Goal: Navigation & Orientation: Find specific page/section

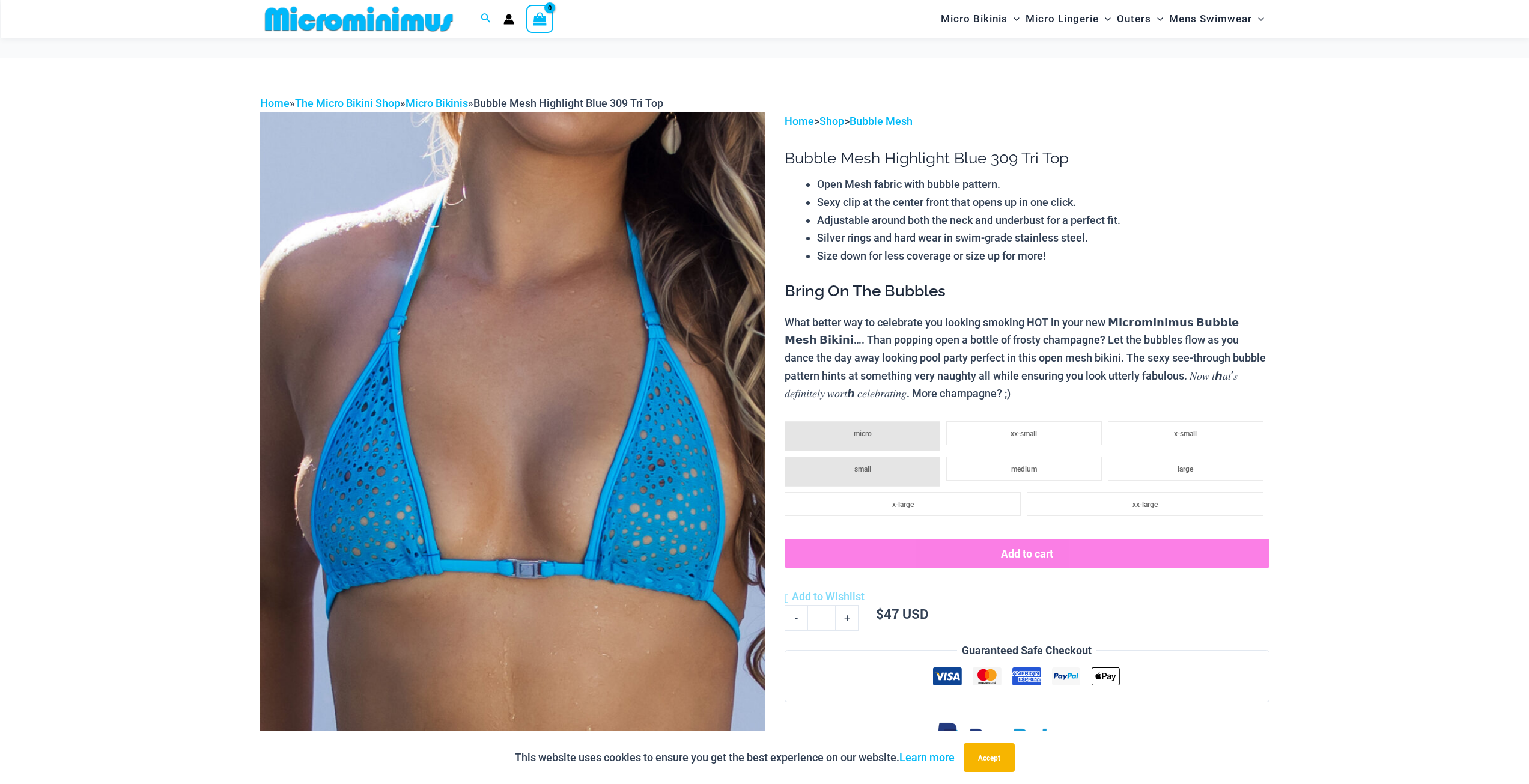
scroll to position [230, 0]
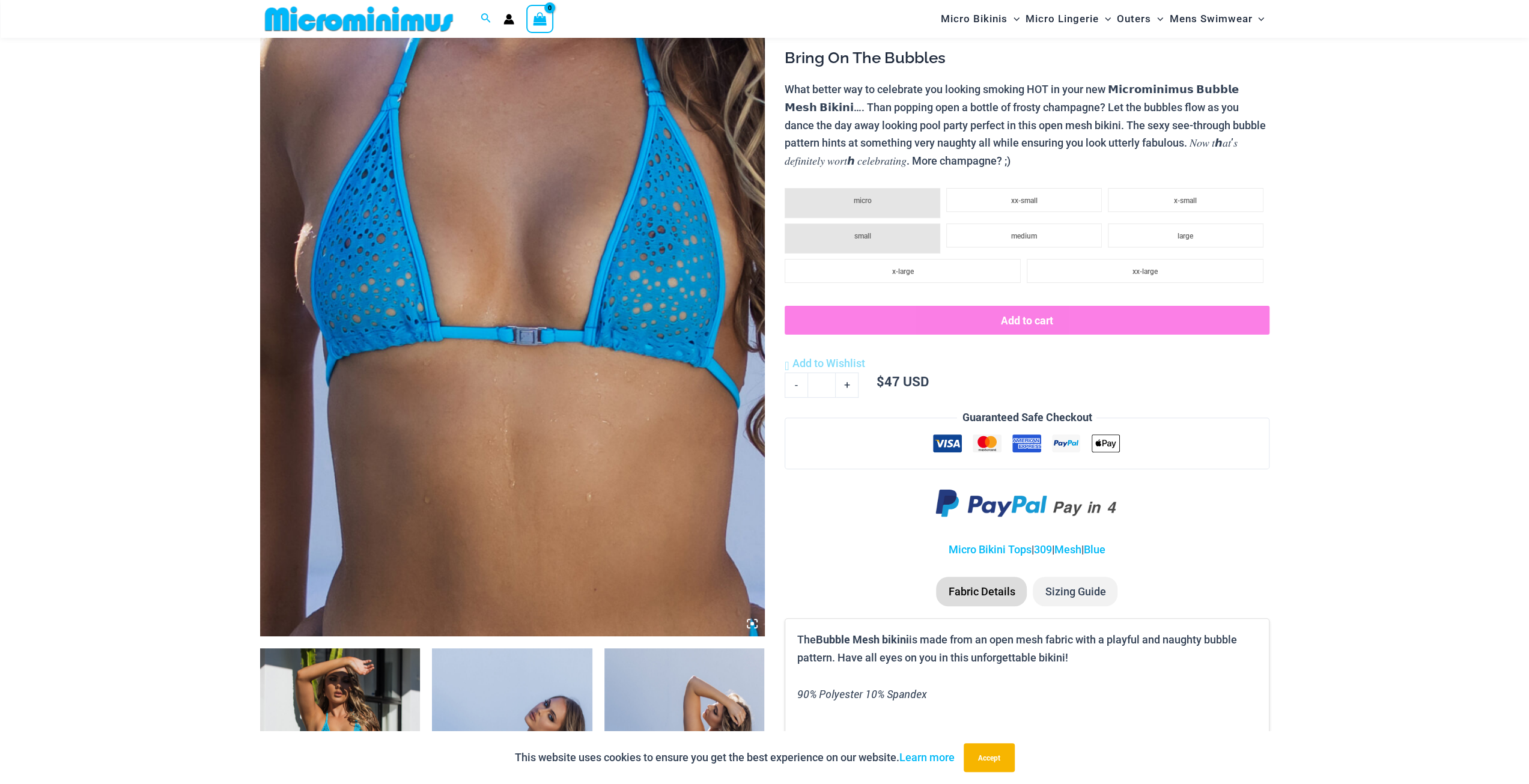
click at [583, 137] on img at bounding box center [513, 257] width 505 height 757
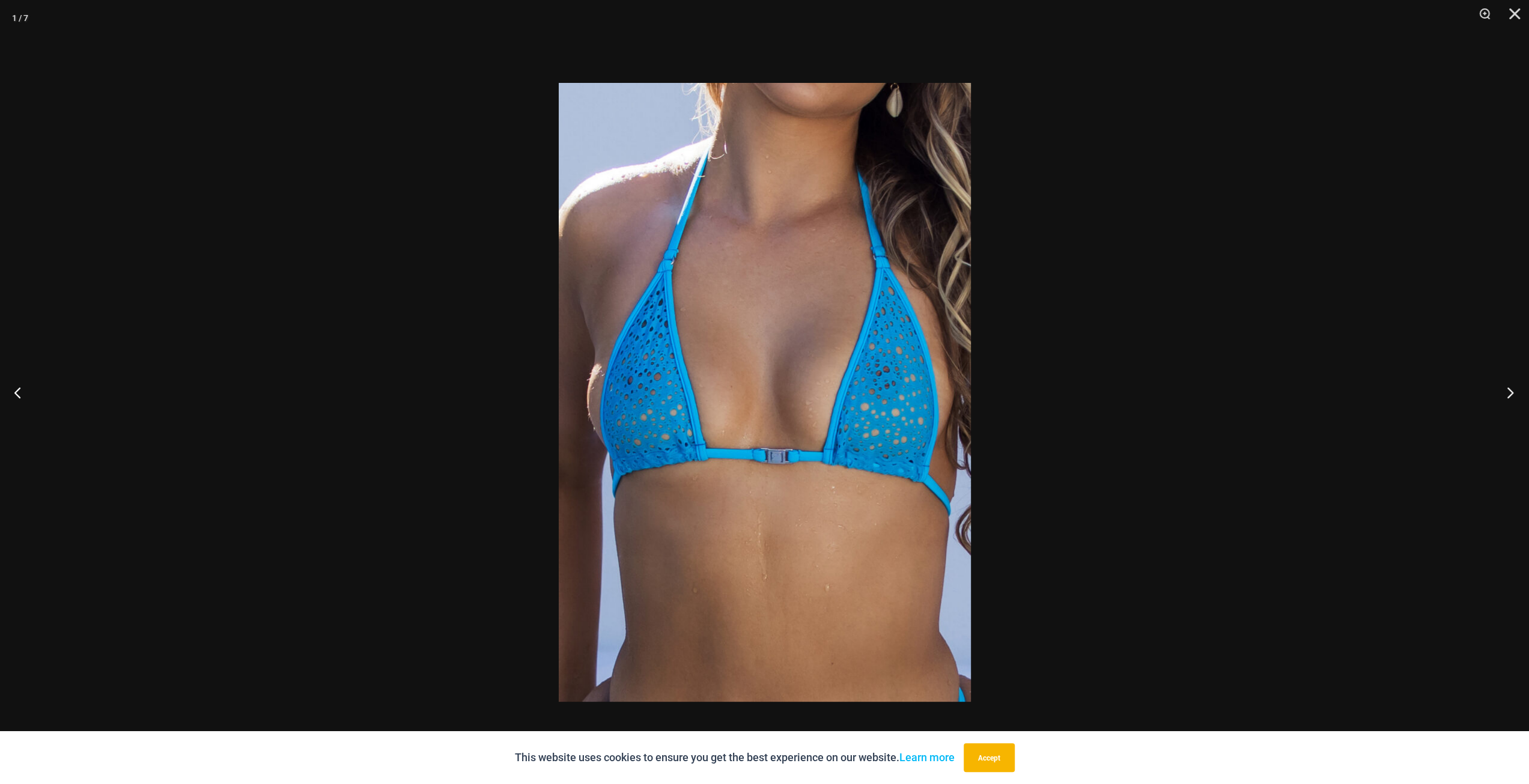
click at [1505, 392] on button "Next" at bounding box center [1506, 392] width 45 height 60
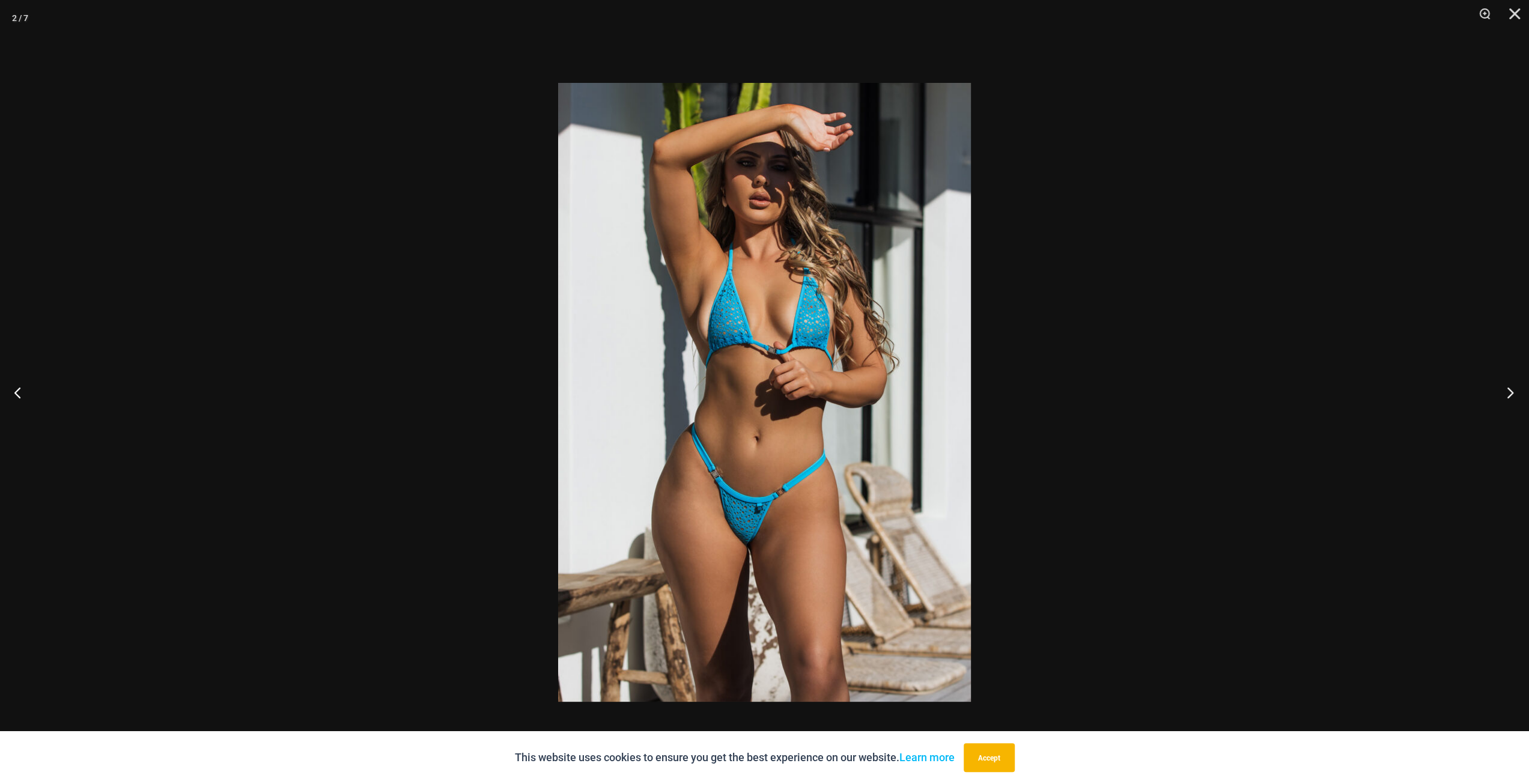
click at [1505, 395] on button "Next" at bounding box center [1506, 392] width 45 height 60
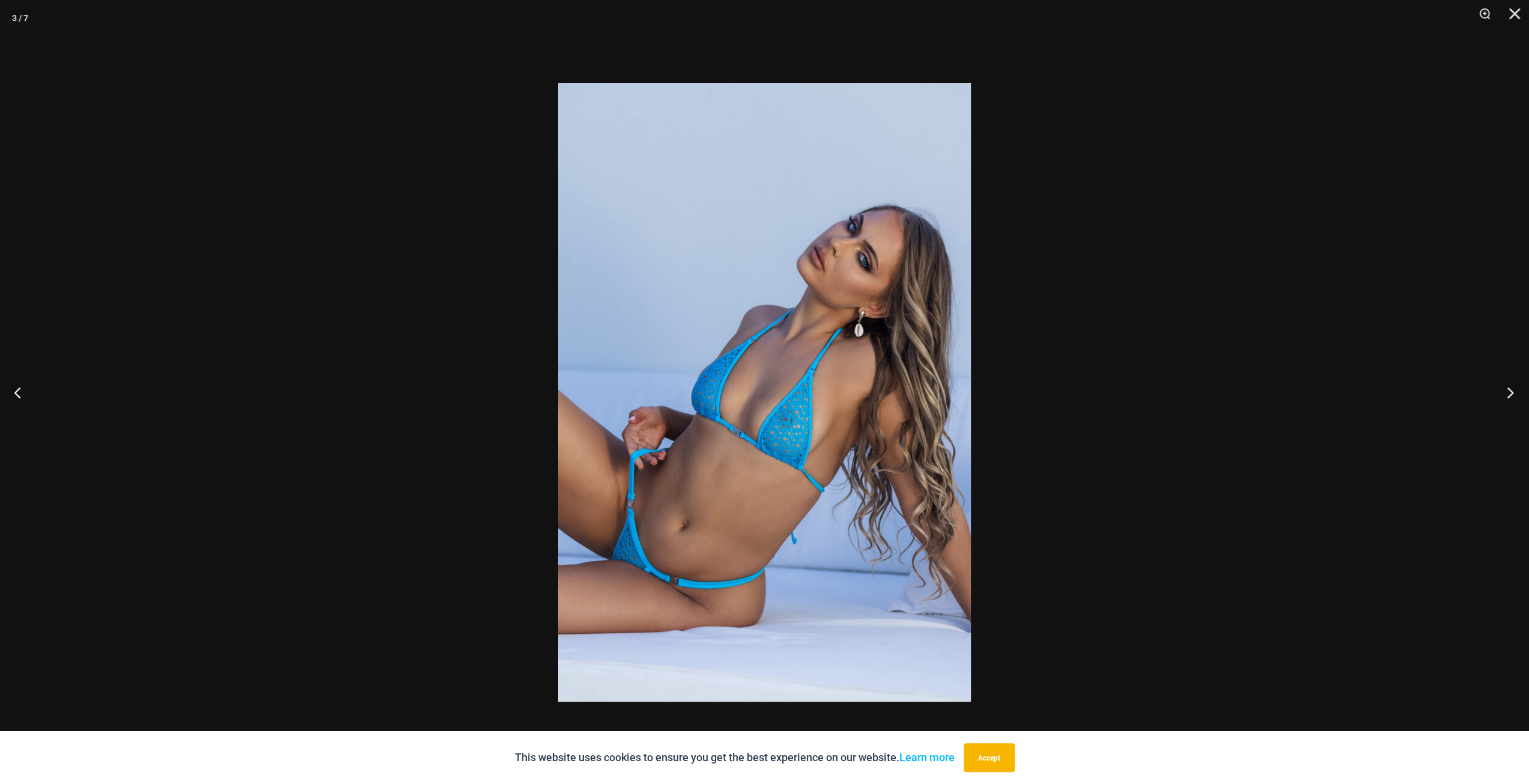
click at [1510, 395] on button "Next" at bounding box center [1506, 392] width 45 height 60
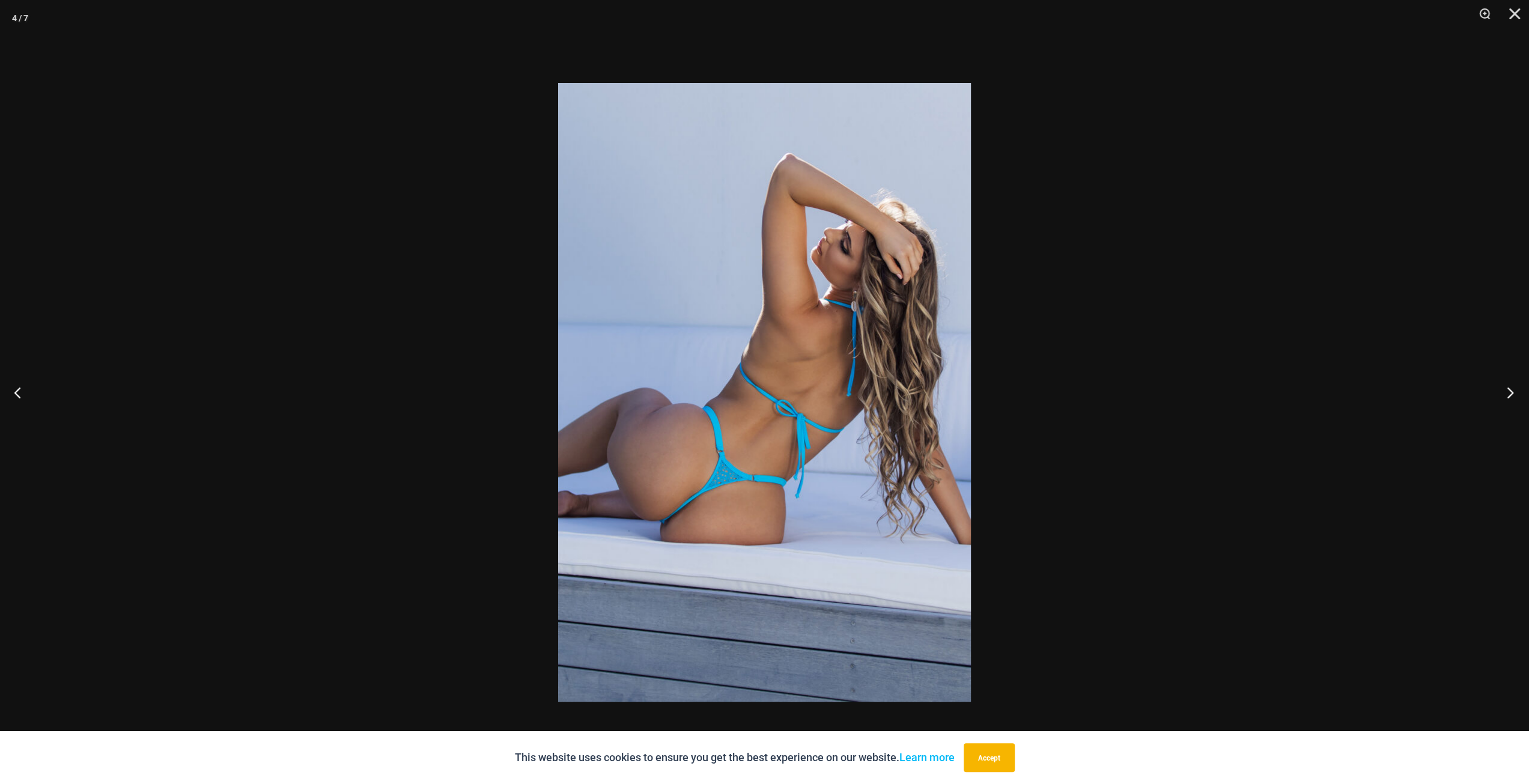
click at [1500, 392] on button "Next" at bounding box center [1506, 392] width 45 height 60
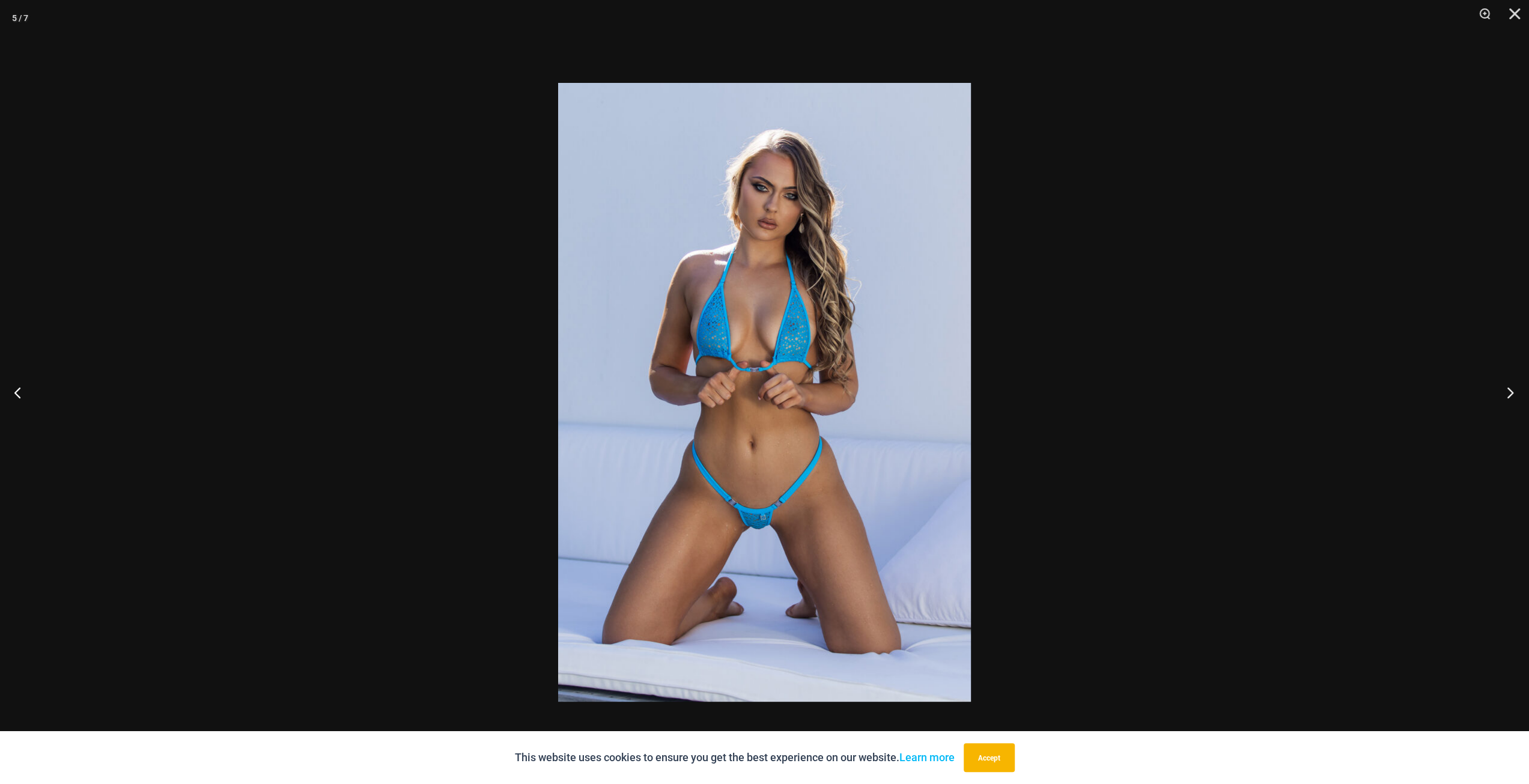
click at [1509, 390] on button "Next" at bounding box center [1506, 392] width 45 height 60
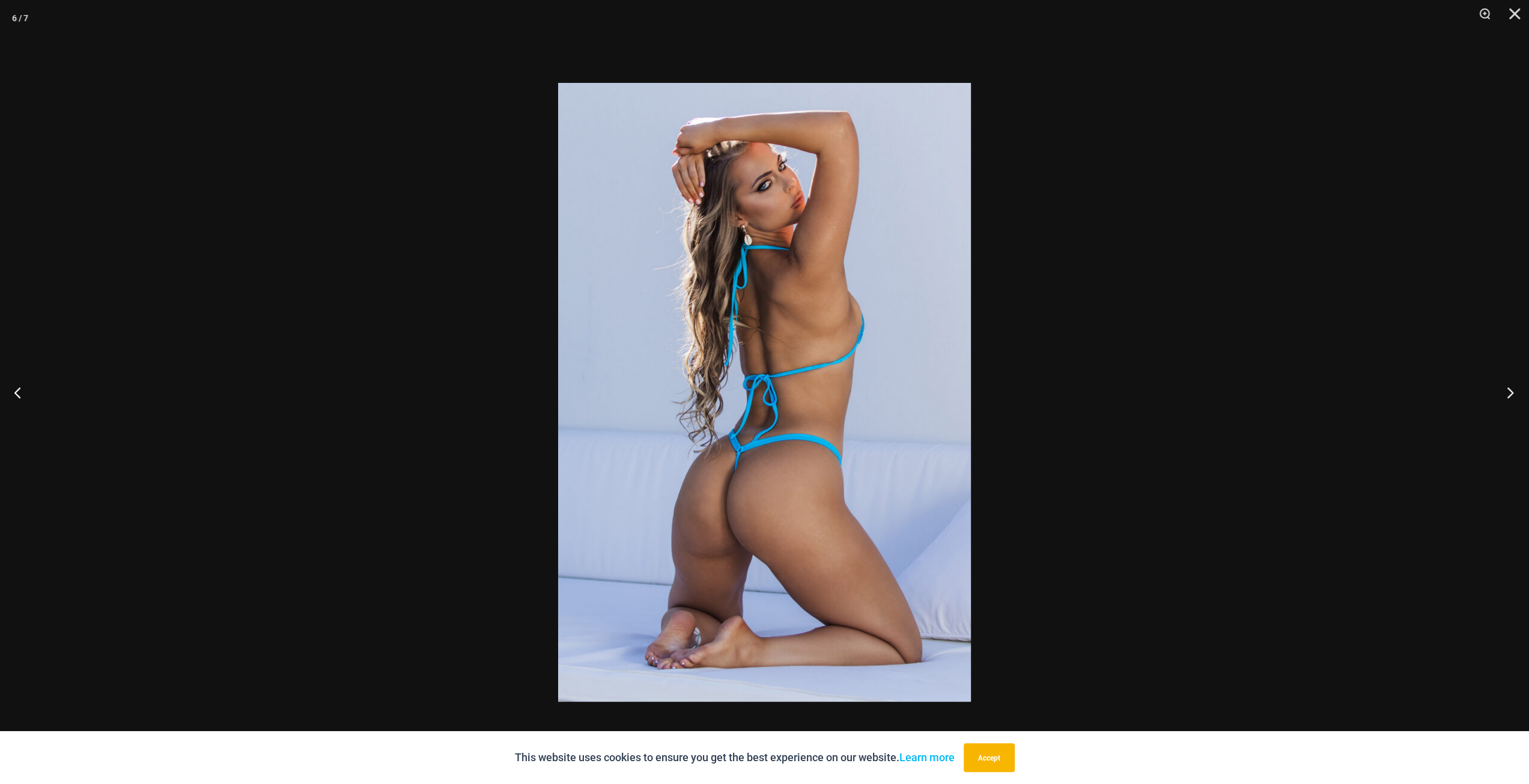
click at [1509, 390] on button "Next" at bounding box center [1506, 392] width 45 height 60
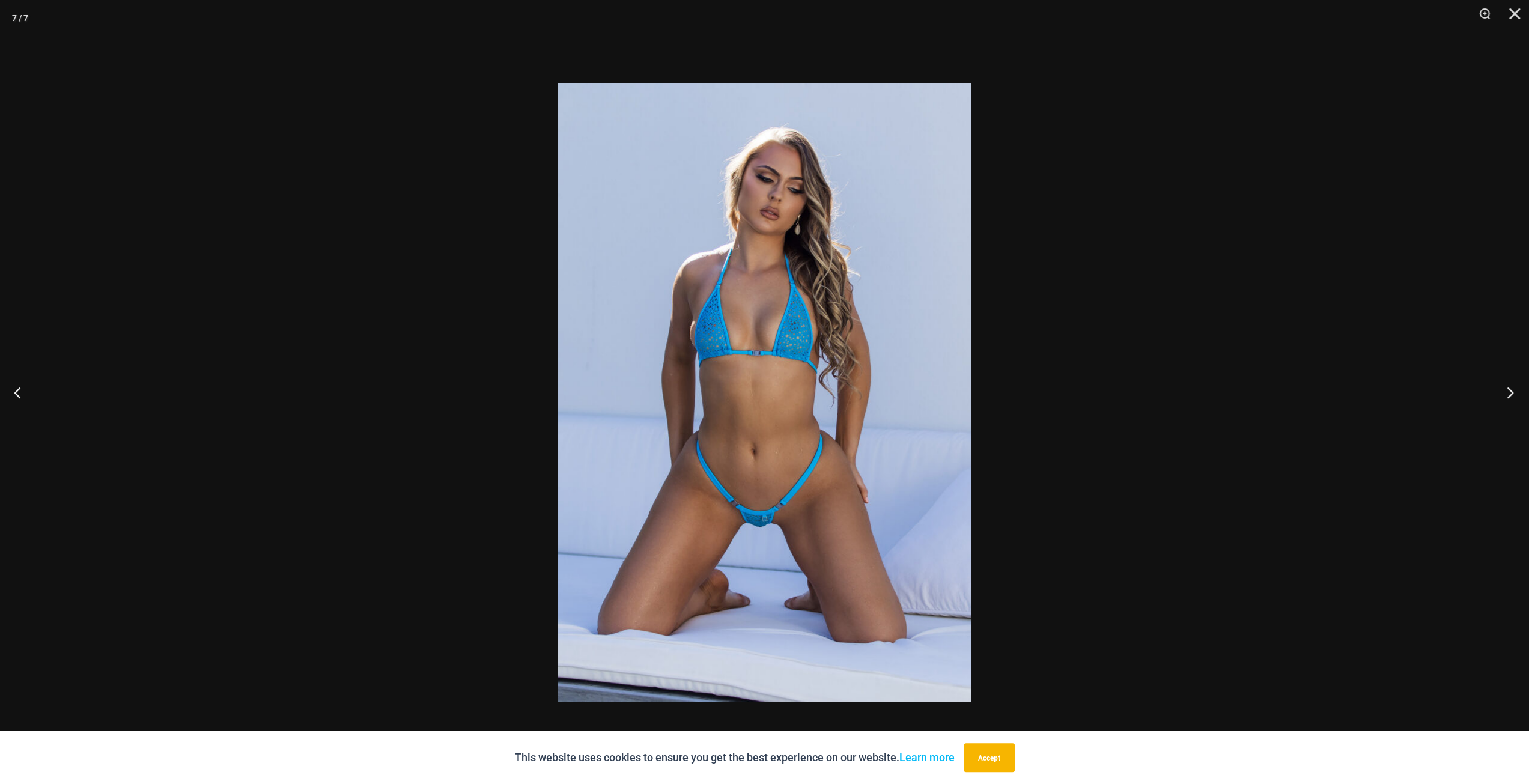
click at [1515, 388] on button "Next" at bounding box center [1506, 392] width 45 height 60
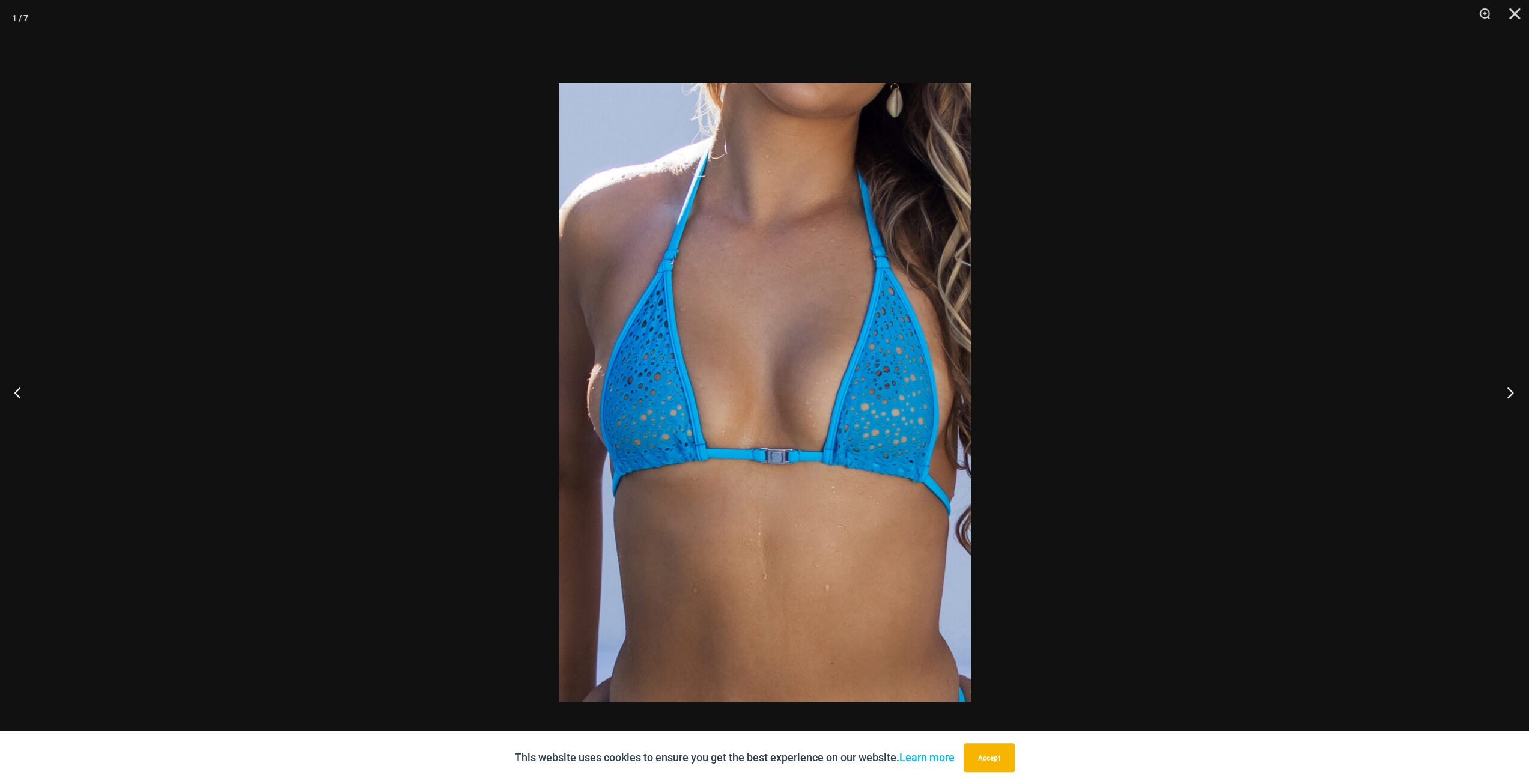
click at [1515, 388] on button "Next" at bounding box center [1506, 392] width 45 height 60
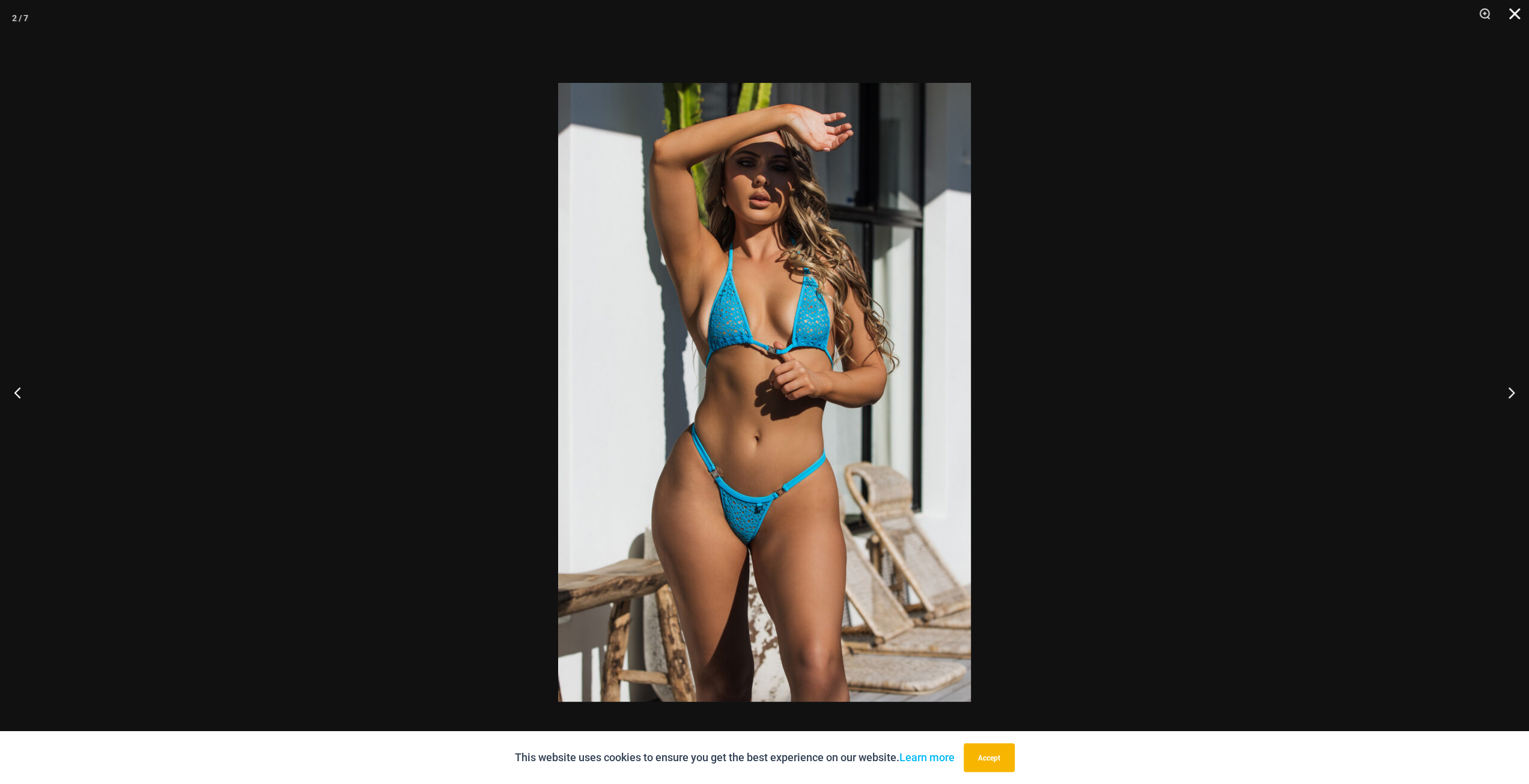
click at [1510, 15] on button "Close" at bounding box center [1509, 18] width 30 height 36
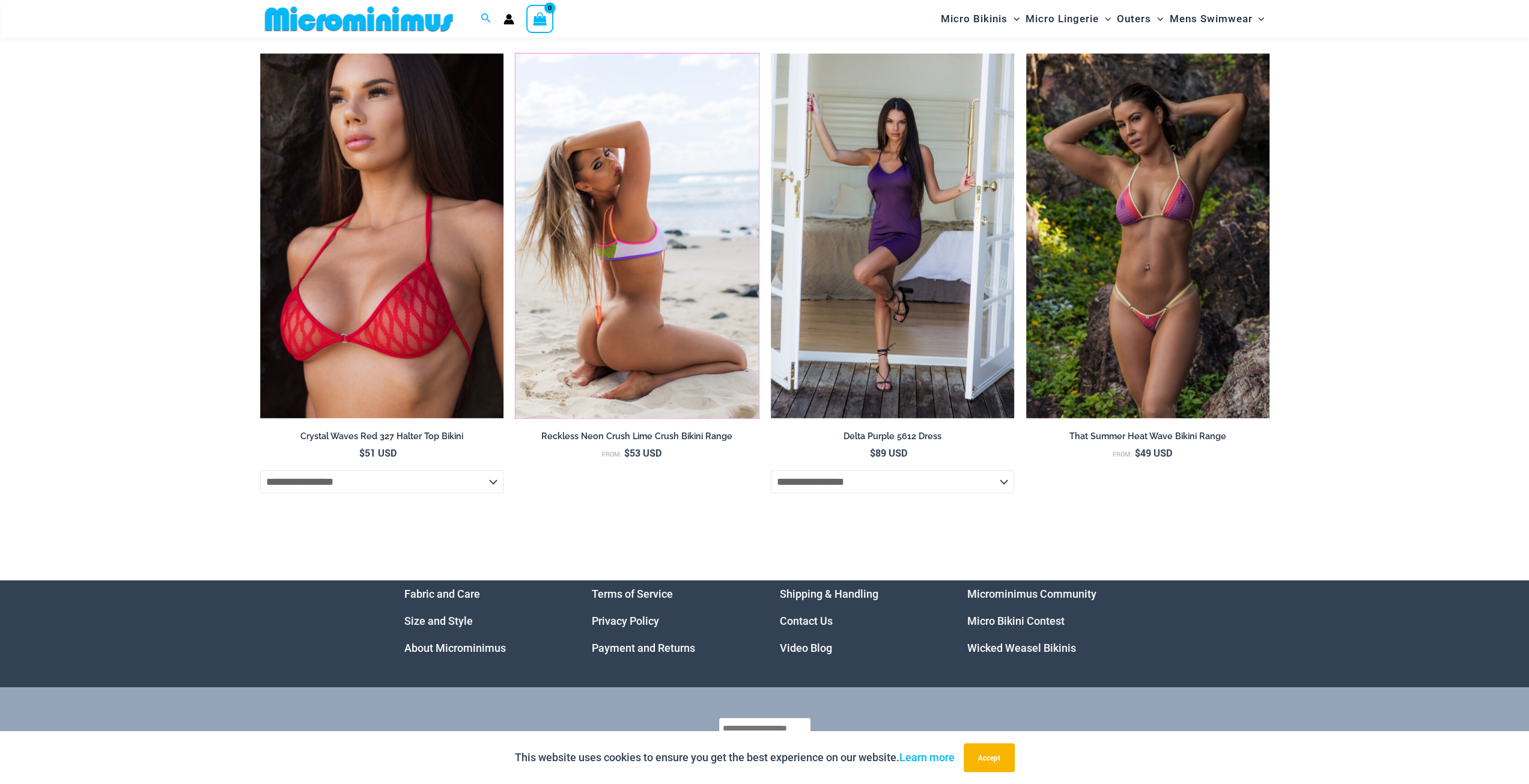
scroll to position [4562, 0]
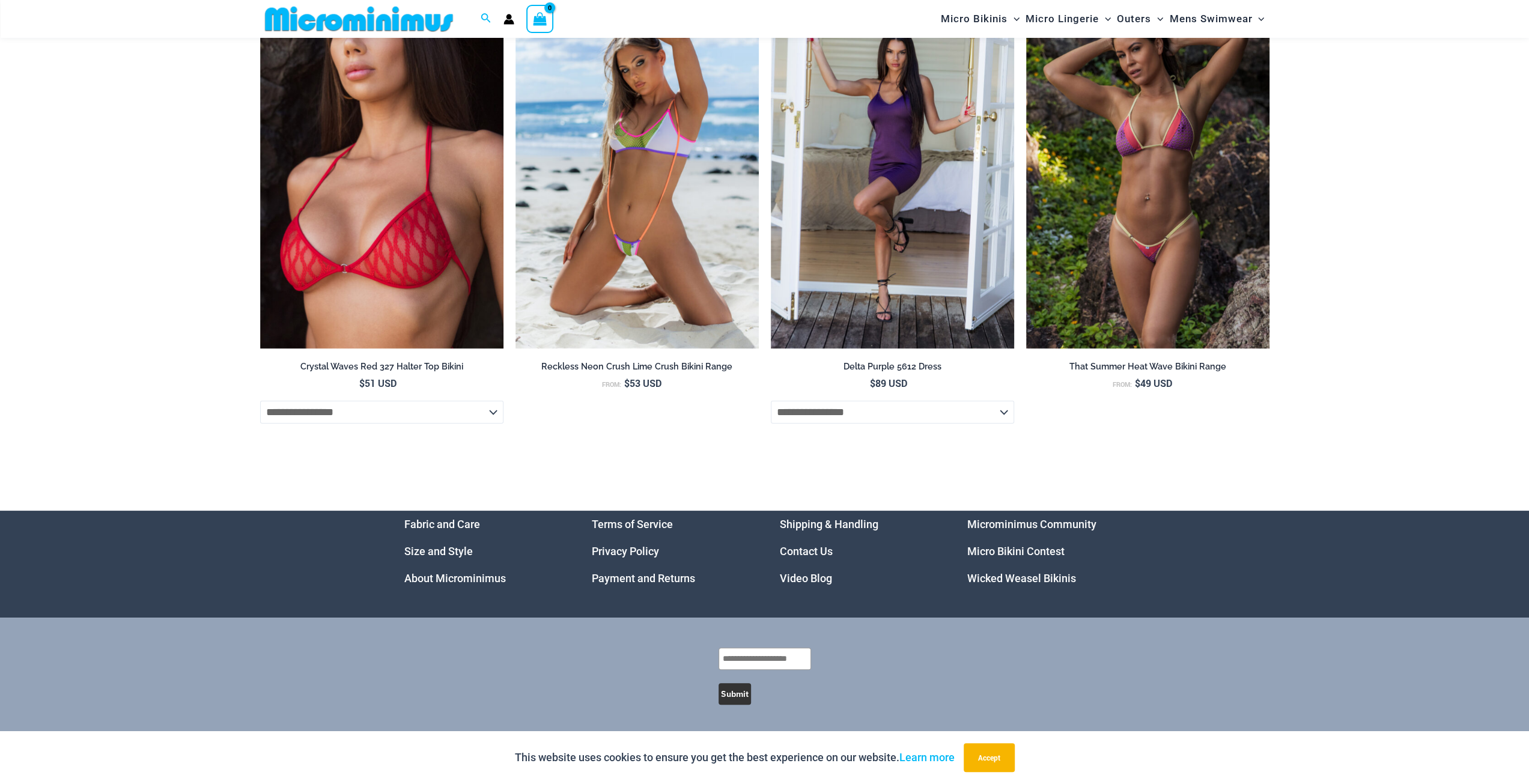
click at [437, 582] on link "About Microminimus" at bounding box center [454, 578] width 101 height 12
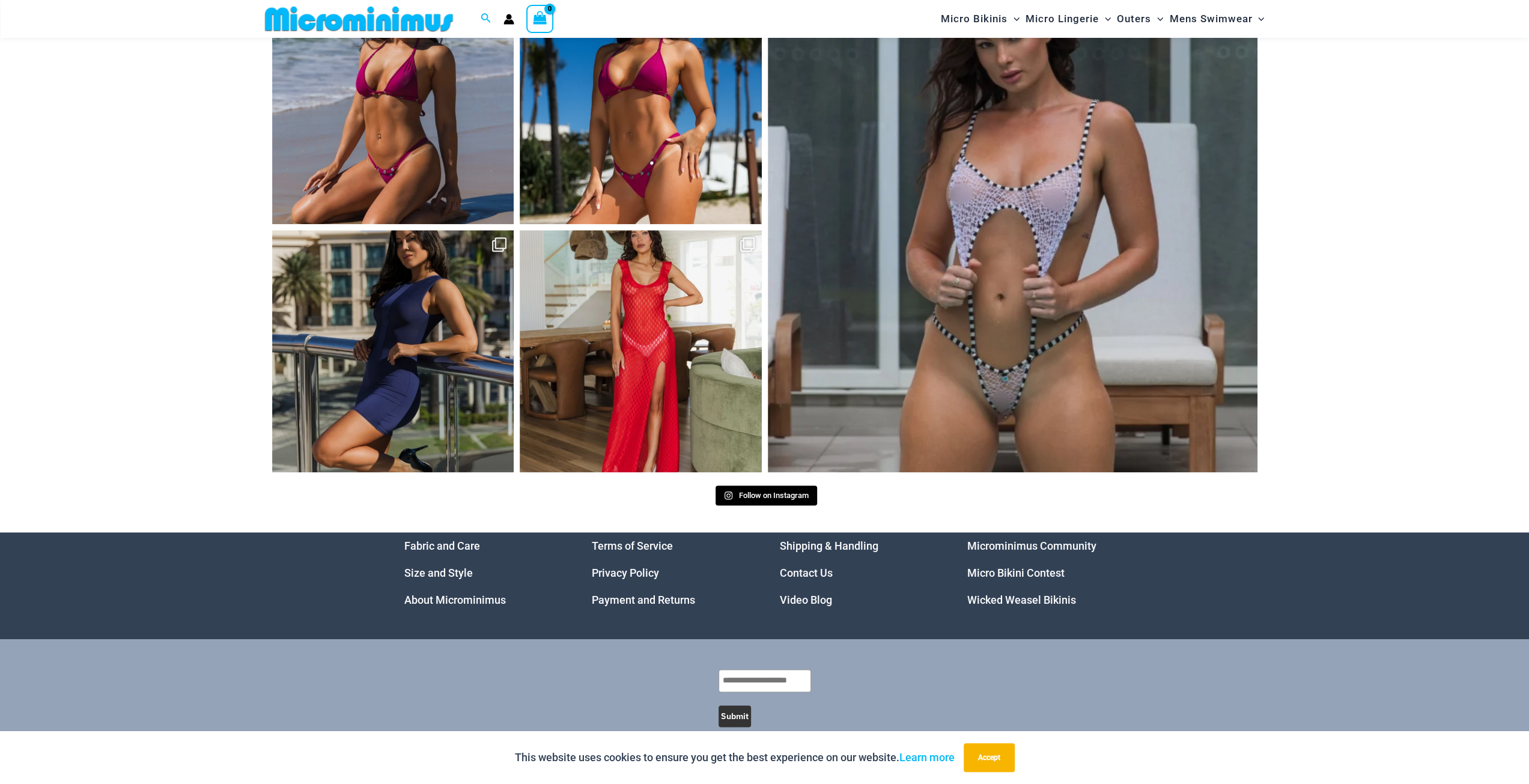
scroll to position [1272, 0]
